Goal: Information Seeking & Learning: Learn about a topic

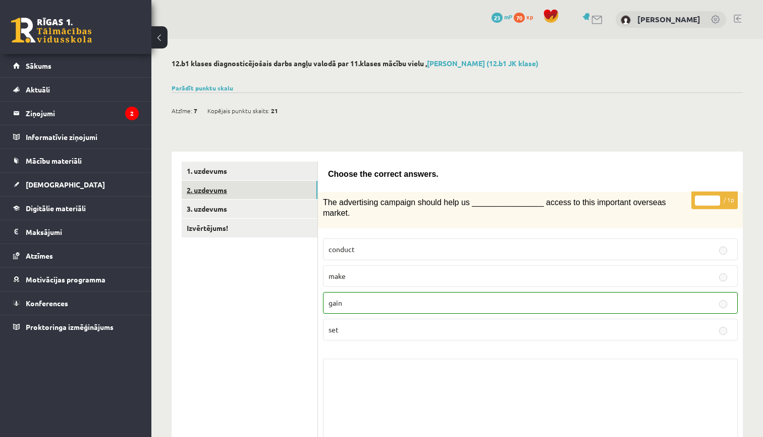
click at [279, 189] on link "2. uzdevums" at bounding box center [250, 190] width 136 height 19
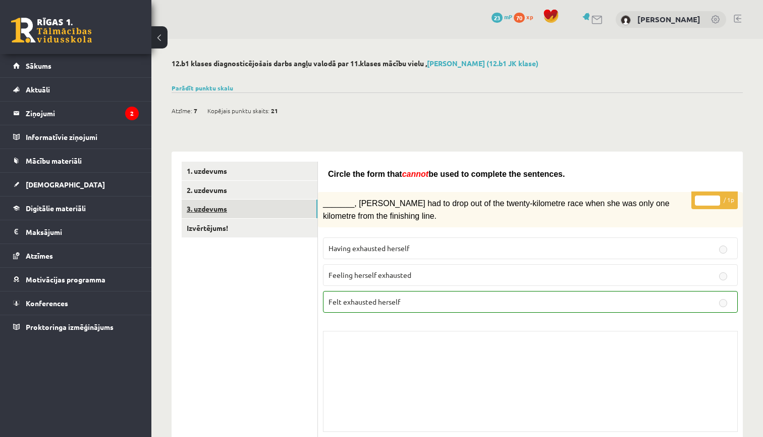
click at [252, 209] on link "3. uzdevums" at bounding box center [250, 208] width 136 height 19
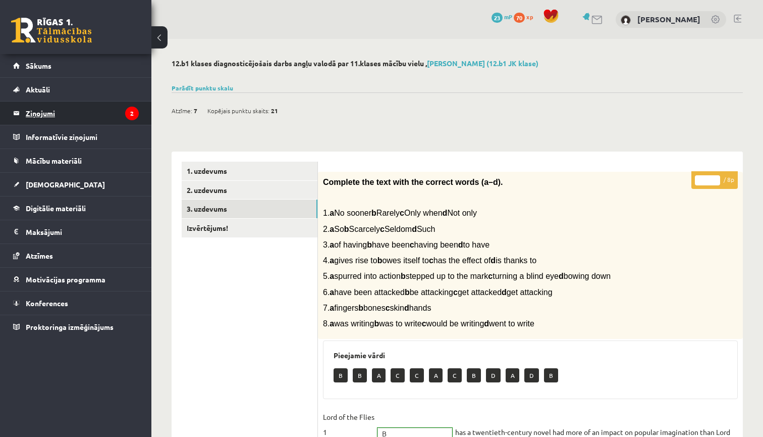
click at [73, 120] on legend "Ziņojumi 2" at bounding box center [82, 112] width 113 height 23
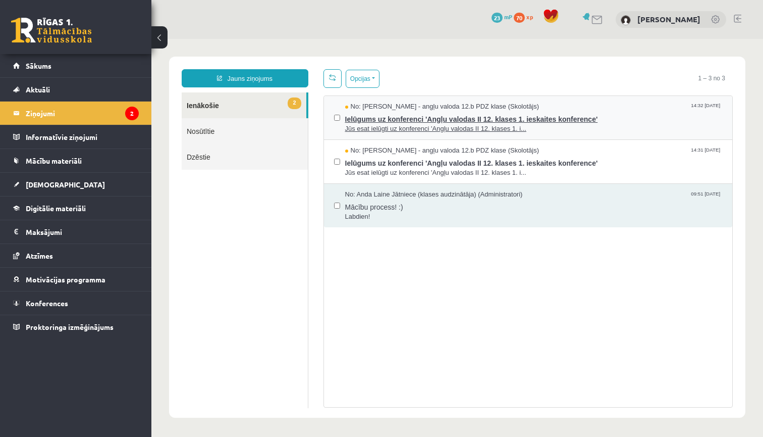
click at [444, 118] on span "Ielūgums uz konferenci 'Angļu valodas II 12. klases 1. ieskaites konference'" at bounding box center [534, 118] width 378 height 13
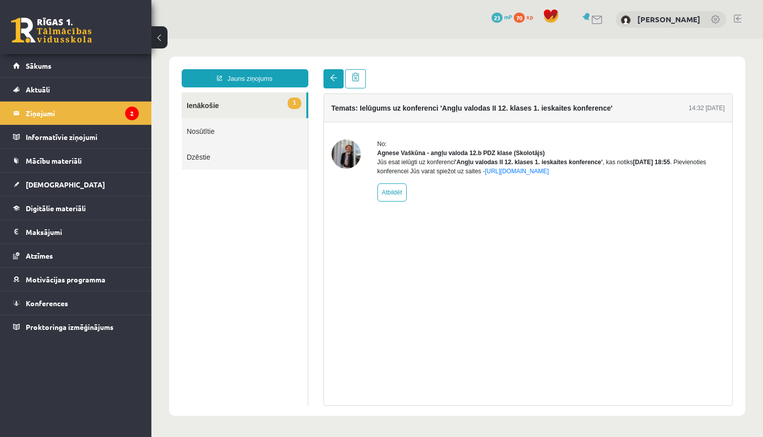
click at [337, 80] on span at bounding box center [333, 77] width 7 height 7
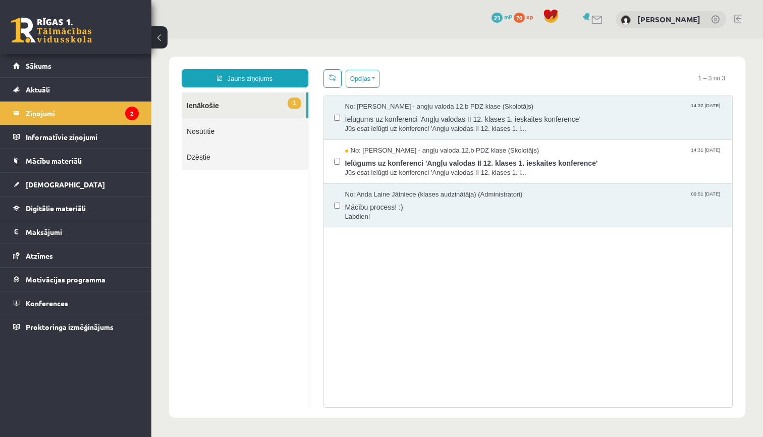
click at [260, 104] on link "1 Ienākošie" at bounding box center [244, 105] width 125 height 26
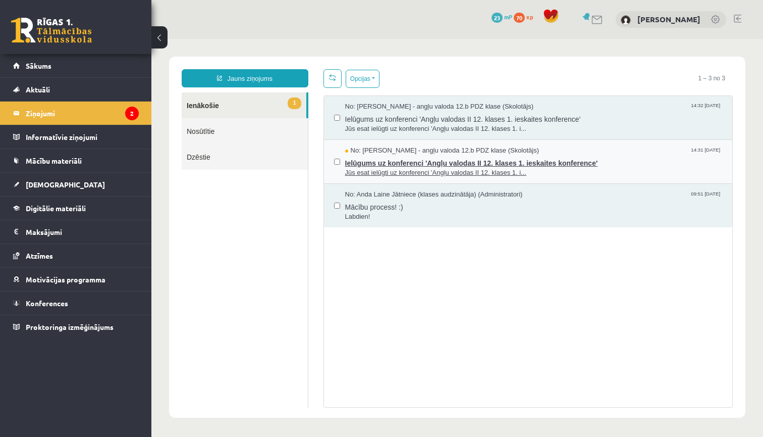
click at [386, 153] on span "No: Agnese Vaškūna - angļu valoda 12.b PDZ klase (Skolotājs)" at bounding box center [442, 151] width 194 height 10
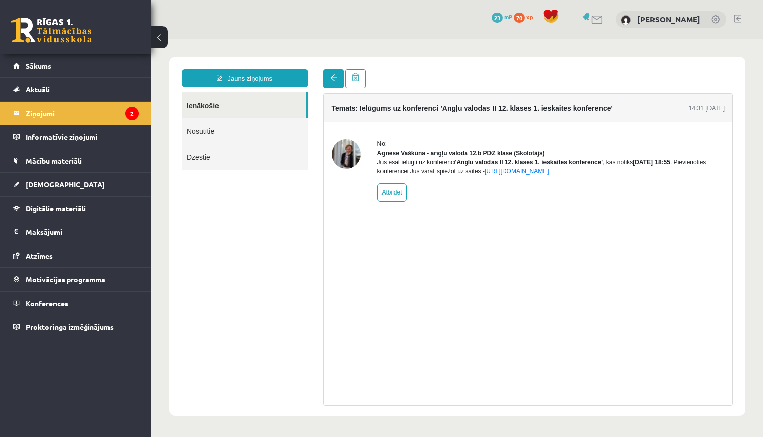
click at [333, 81] on span at bounding box center [333, 77] width 7 height 7
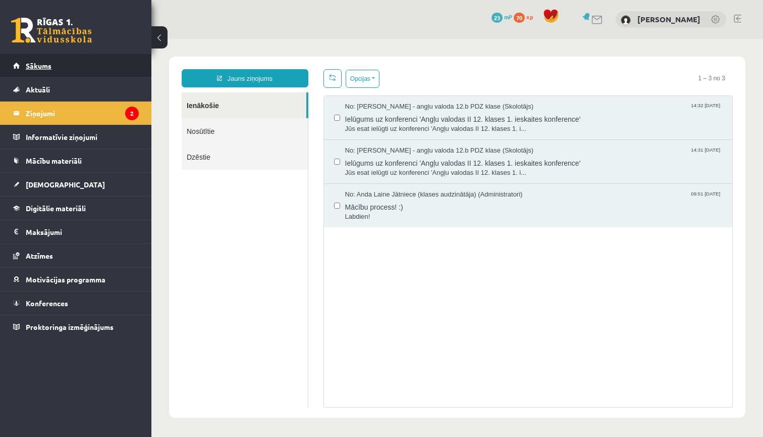
click at [97, 65] on link "Sākums" at bounding box center [76, 65] width 126 height 23
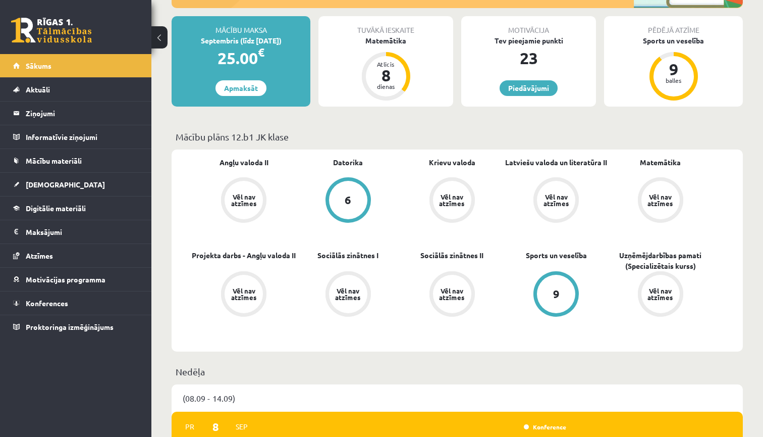
scroll to position [178, 0]
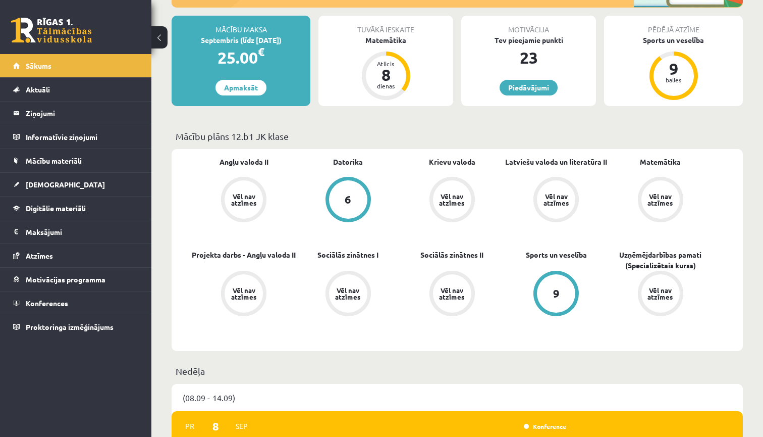
click at [241, 205] on div "Vēl nav atzīmes" at bounding box center [244, 199] width 38 height 38
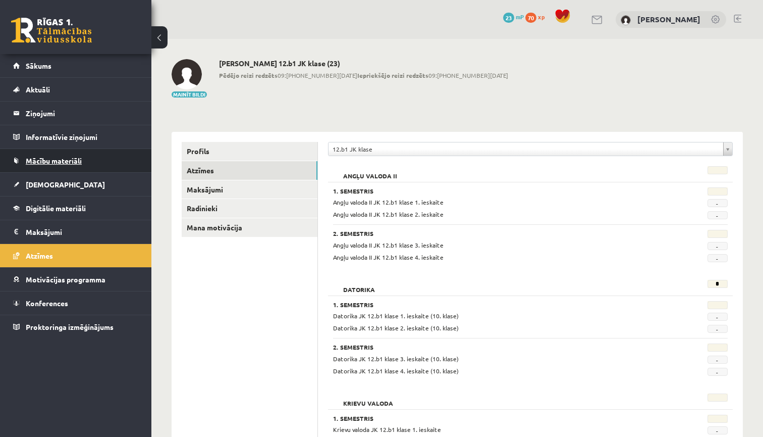
click at [58, 161] on span "Mācību materiāli" at bounding box center [54, 160] width 56 height 9
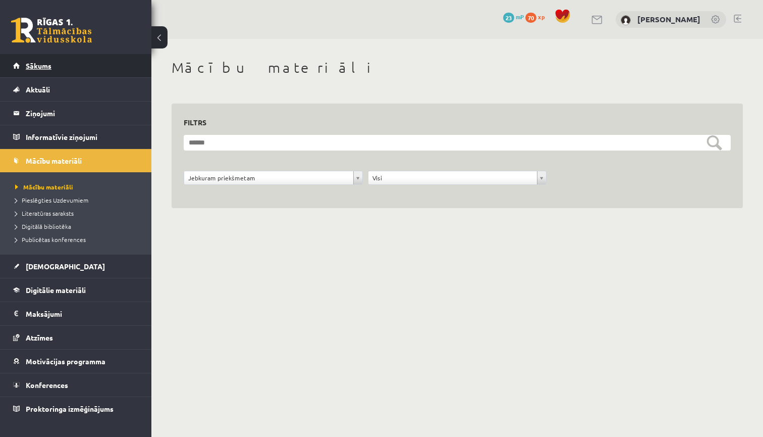
click at [67, 59] on link "Sākums" at bounding box center [76, 65] width 126 height 23
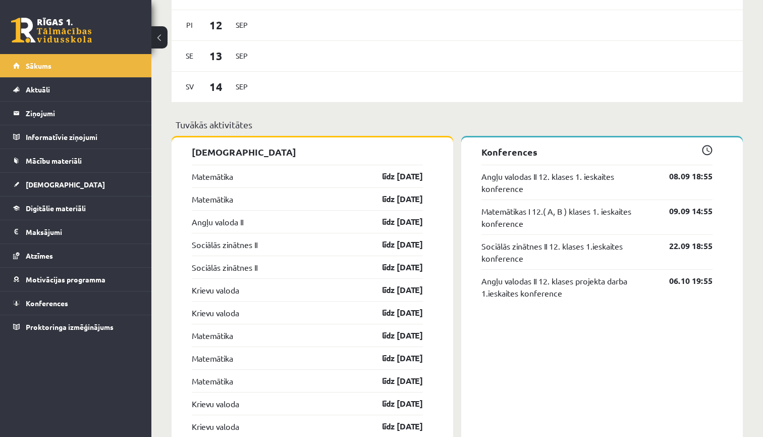
scroll to position [702, 0]
click at [214, 226] on link "Angļu valoda II" at bounding box center [217, 221] width 51 height 12
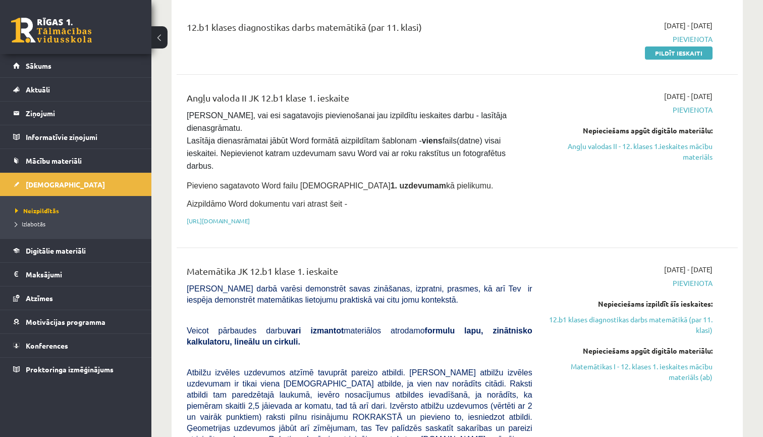
scroll to position [134, 0]
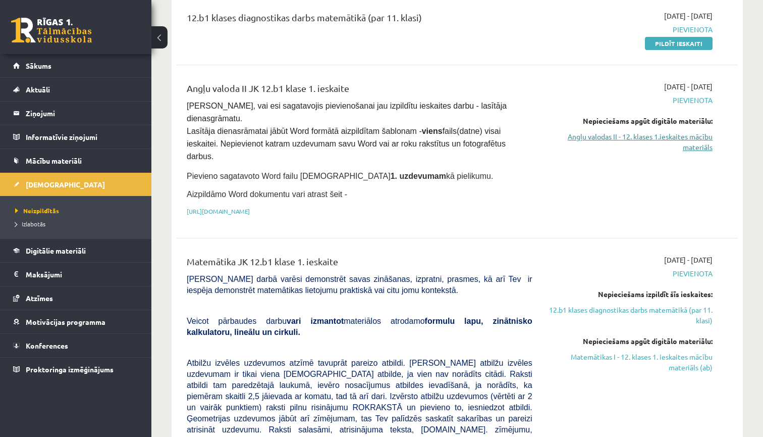
click at [564, 140] on link "Angļu valodas II - 12. klases 1.ieskaites mācību materiāls" at bounding box center [630, 141] width 165 height 21
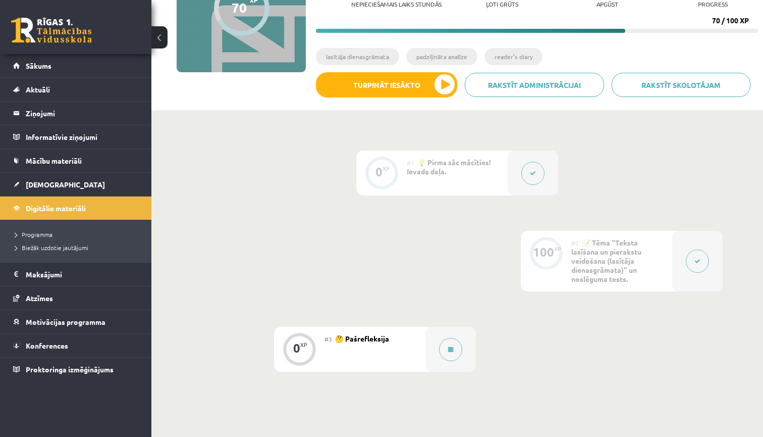
scroll to position [136, 0]
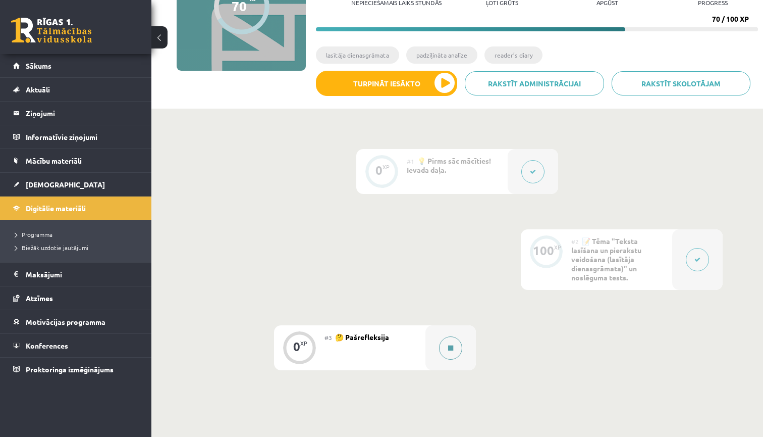
click at [447, 346] on button at bounding box center [450, 347] width 23 height 23
